Goal: Navigation & Orientation: Find specific page/section

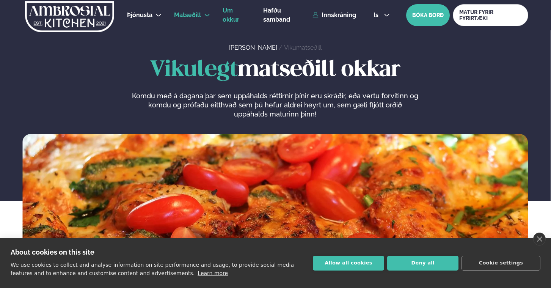
click at [230, 18] on span "Um okkur" at bounding box center [230, 15] width 17 height 16
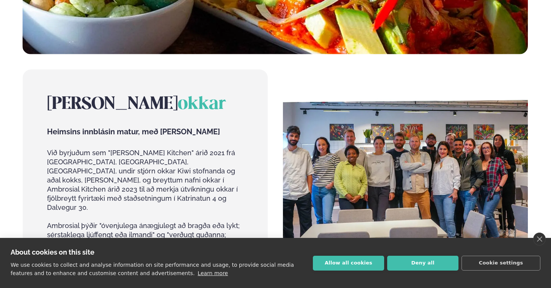
scroll to position [273, 0]
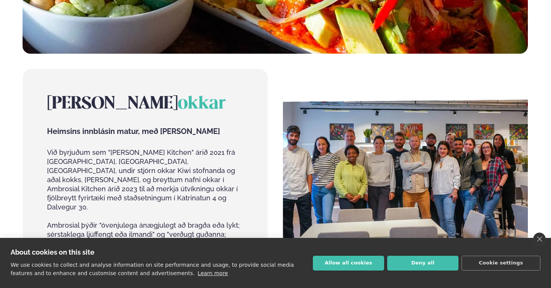
click at [402, 149] on img at bounding box center [405, 184] width 245 height 230
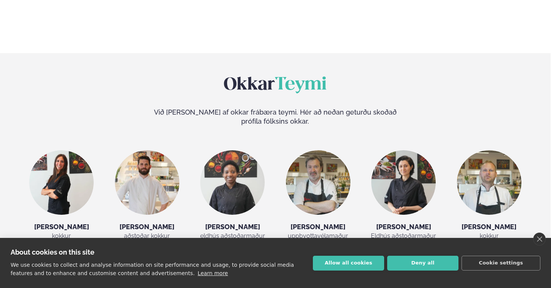
scroll to position [1304, 0]
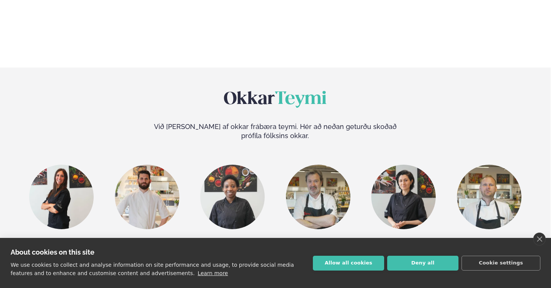
click at [407, 164] on img at bounding box center [403, 196] width 64 height 64
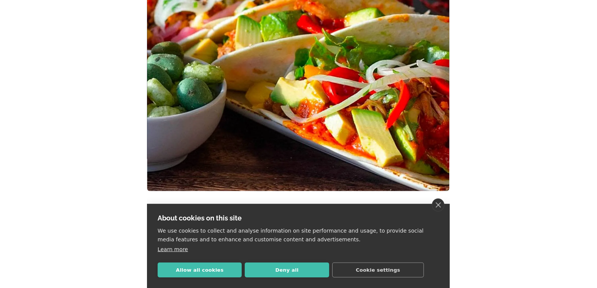
scroll to position [185, 0]
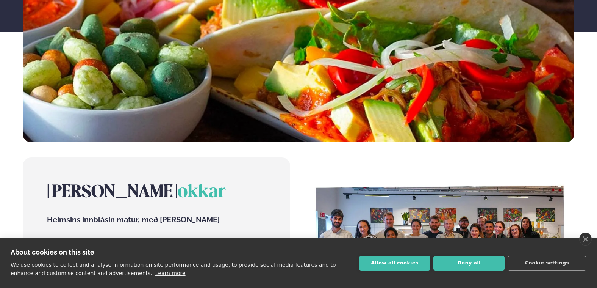
click at [470, 202] on img at bounding box center [441, 263] width 268 height 212
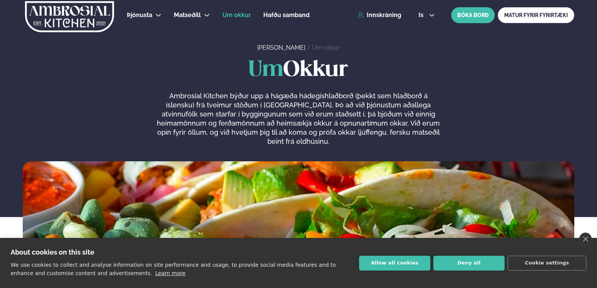
scroll to position [0, 0]
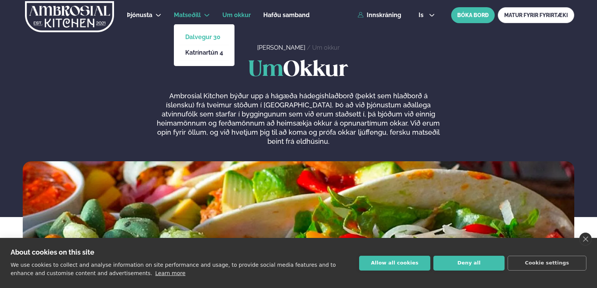
click at [201, 38] on link "Dalvegur 30" at bounding box center [204, 37] width 38 height 6
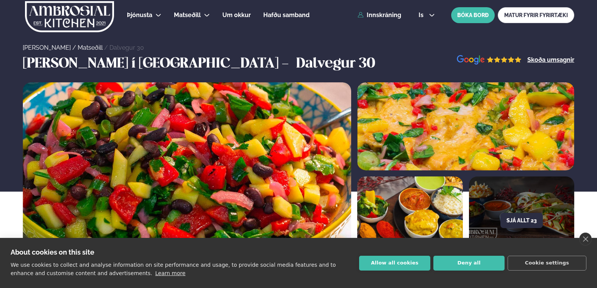
click at [89, 20] on img at bounding box center [69, 16] width 91 height 31
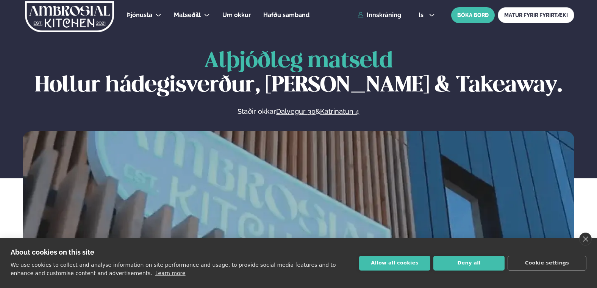
click at [111, 50] on h1 "Alþjóðleg matseld Hollur hádegisverður, Veitingar & Takeaway." at bounding box center [299, 73] width 552 height 49
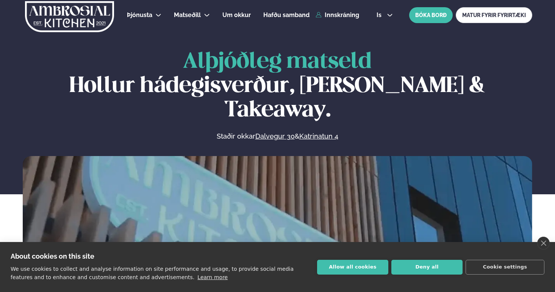
click at [526, 55] on h1 "Alþjóðleg matseld Hollur hádegisverður, Veitingar & Takeaway." at bounding box center [278, 86] width 510 height 73
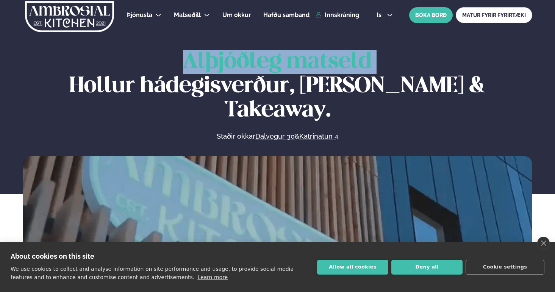
click at [526, 55] on h1 "Alþjóðleg matseld Hollur hádegisverður, Veitingar & Takeaway." at bounding box center [278, 86] width 510 height 73
